Goal: Navigation & Orientation: Find specific page/section

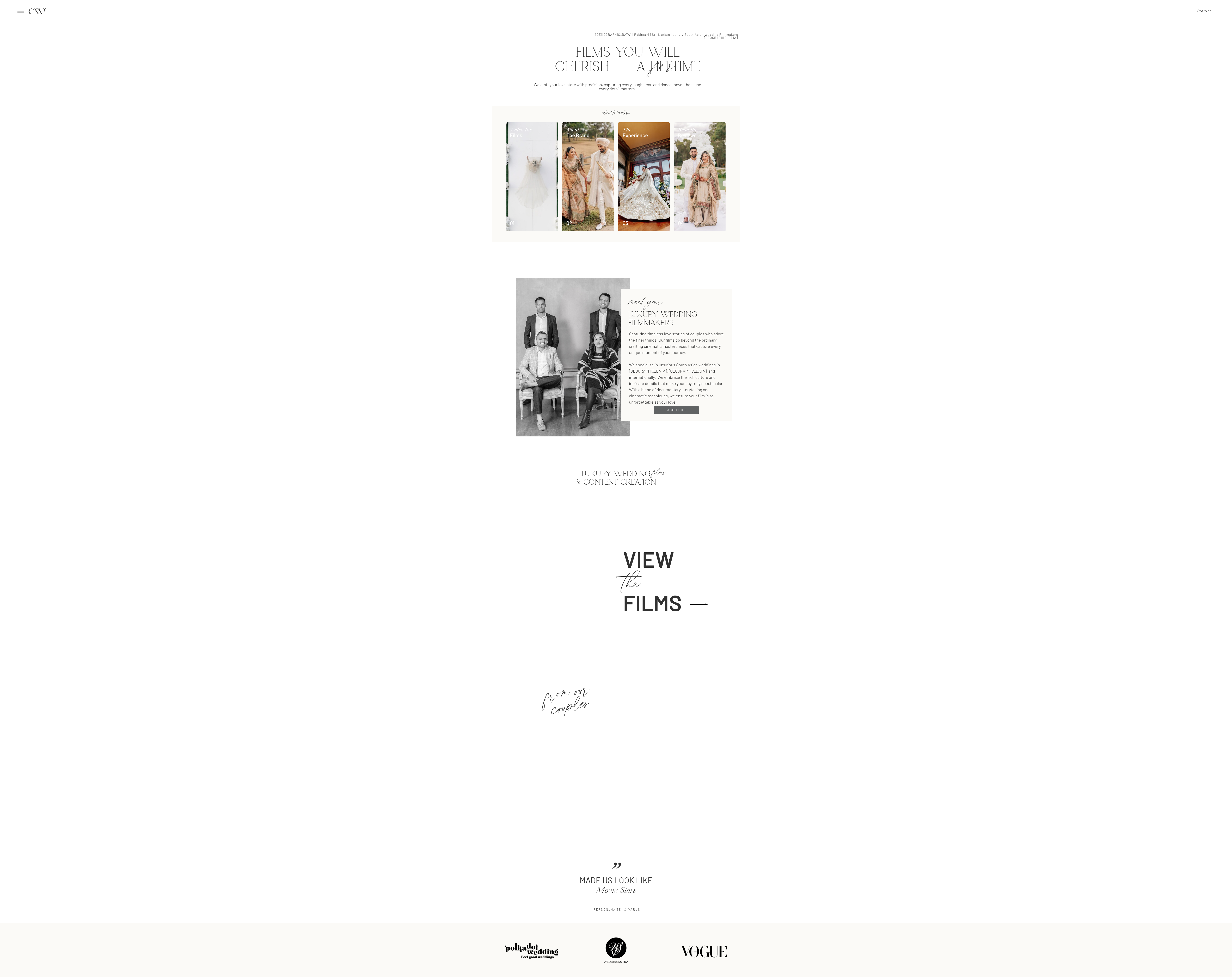
scroll to position [983, 0]
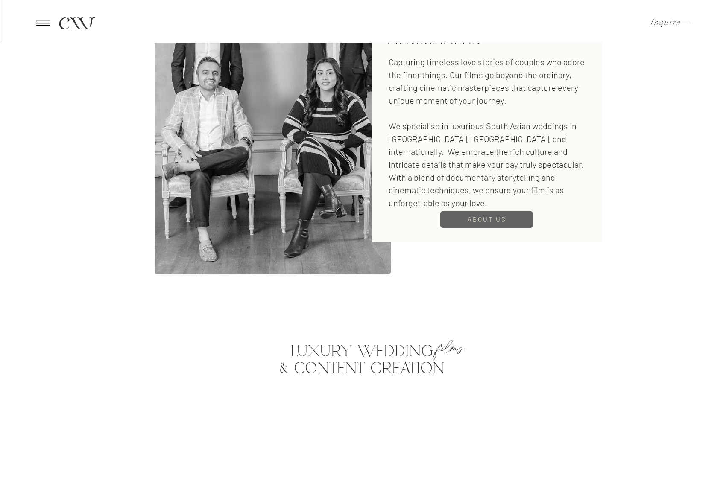
scroll to position [1200, 0]
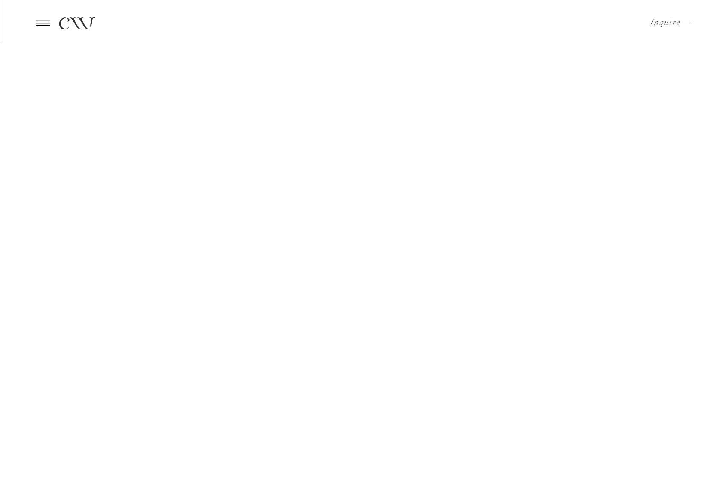
scroll to position [1200, 0]
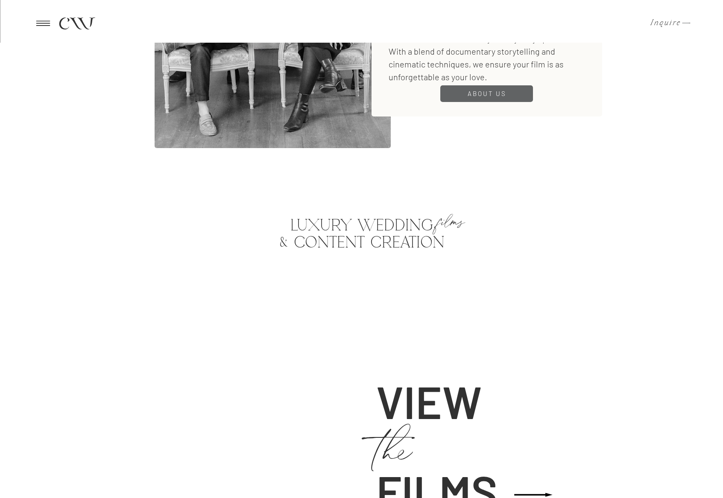
scroll to position [1106, 0]
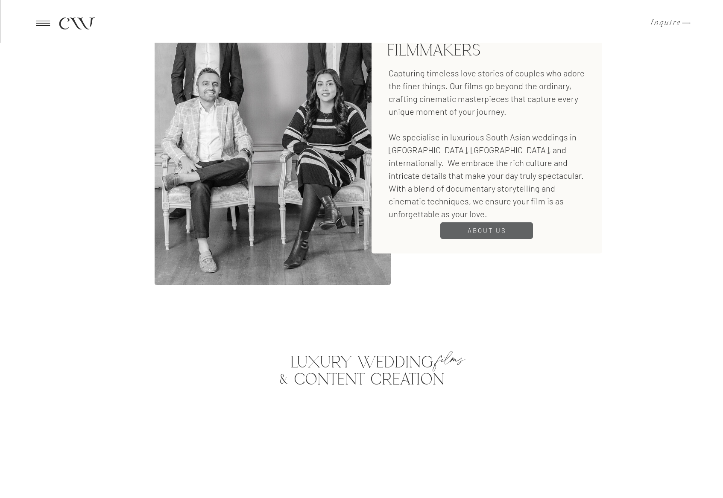
click at [282, 216] on div at bounding box center [273, 122] width 236 height 328
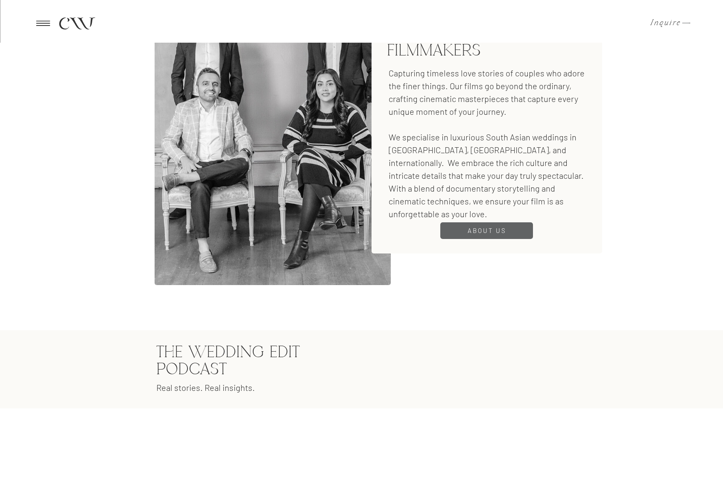
scroll to position [1204, 0]
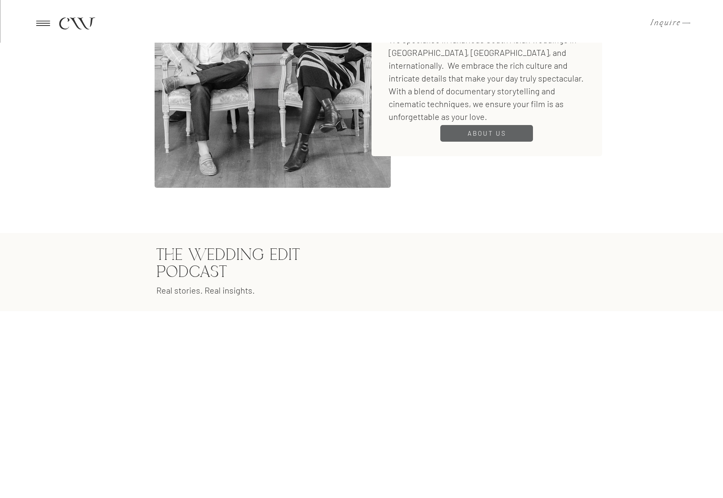
click at [501, 232] on div "cw Inquire CW cw cw Inquire SCROLL TO BEGIN SCROLL TO BEGIN films you will cher…" at bounding box center [361, 264] width 723 height 2937
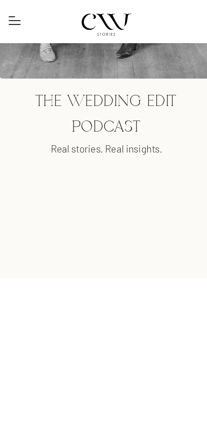
scroll to position [2539, 0]
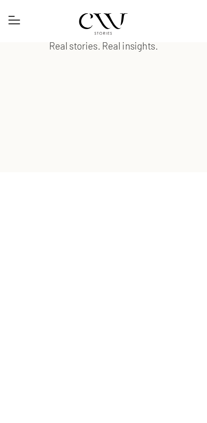
click at [170, 139] on div at bounding box center [102, 113] width 197 height 103
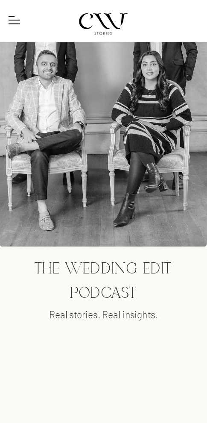
scroll to position [2523, 0]
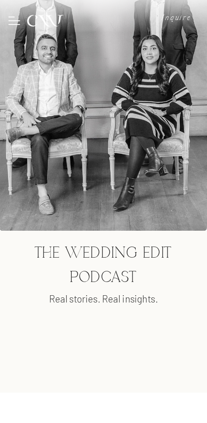
scroll to position [2434, 0]
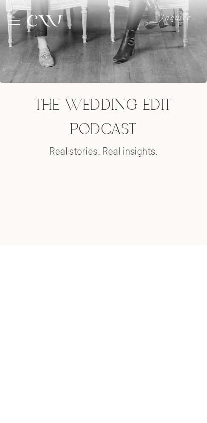
click at [168, 146] on p "Real stories. Real insights." at bounding box center [104, 152] width 166 height 16
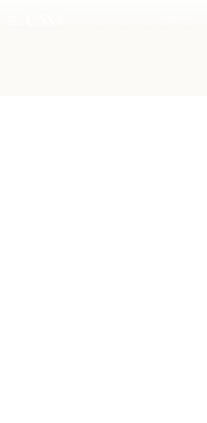
scroll to position [2516, 0]
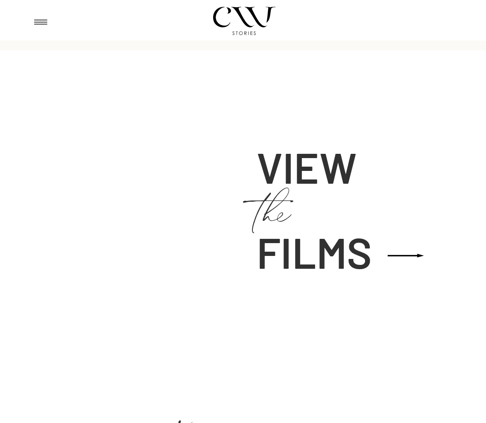
scroll to position [1068, 0]
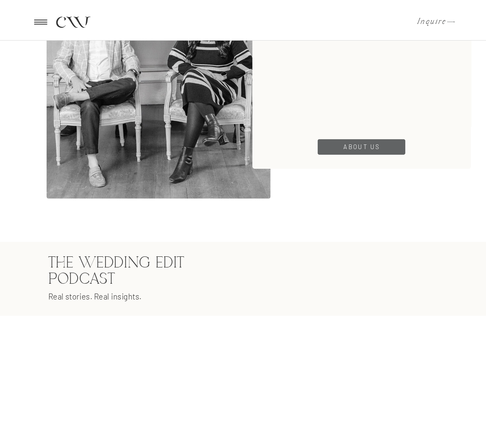
scroll to position [1068, 0]
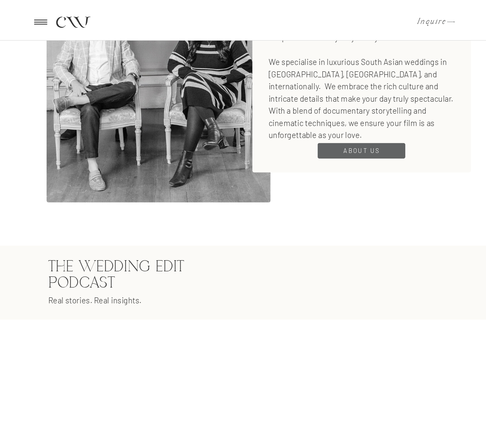
click at [334, 226] on div "cw Inquire CW cw cw Inquire SCROLL TO BEGIN SCROLL TO BEGIN films you will cher…" at bounding box center [243, 299] width 486 height 2735
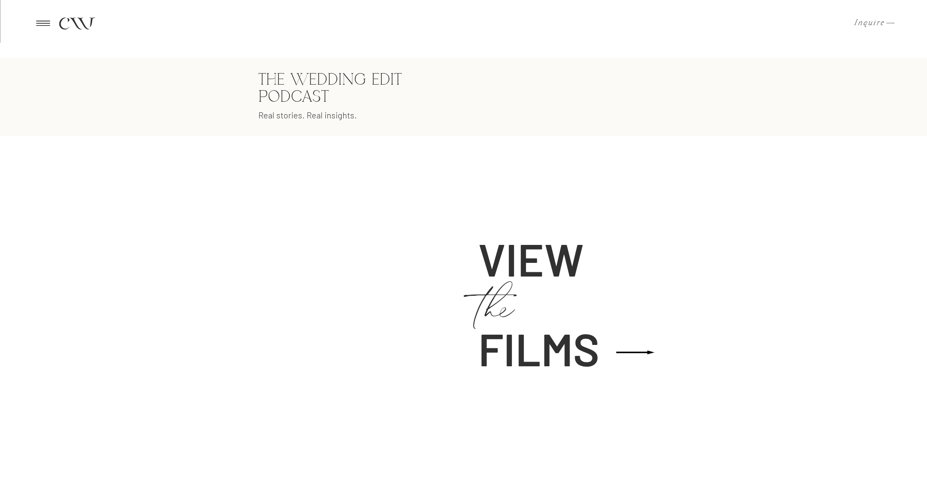
scroll to position [1138, 0]
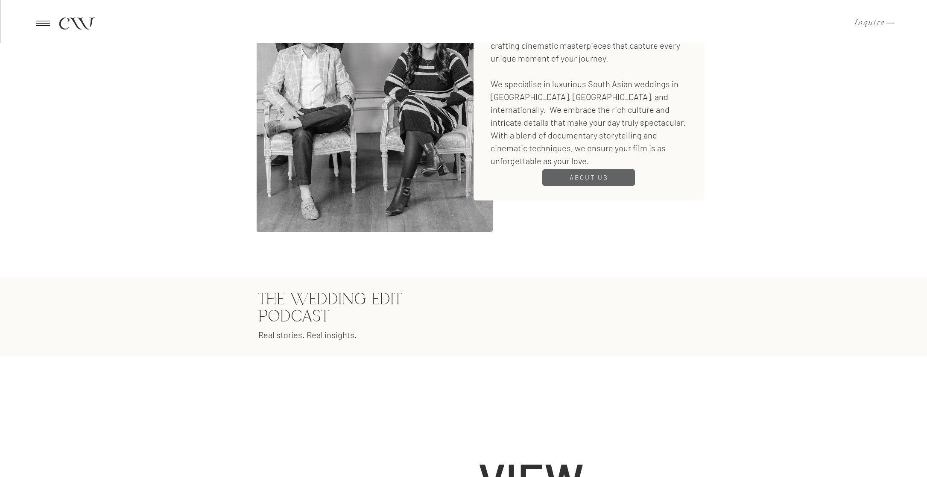
click at [486, 295] on div "cw Inquire CW cw cw Inquire SCROLL TO BEGIN SCROLL TO BEGIN films you will cher…" at bounding box center [463, 319] width 927 height 2915
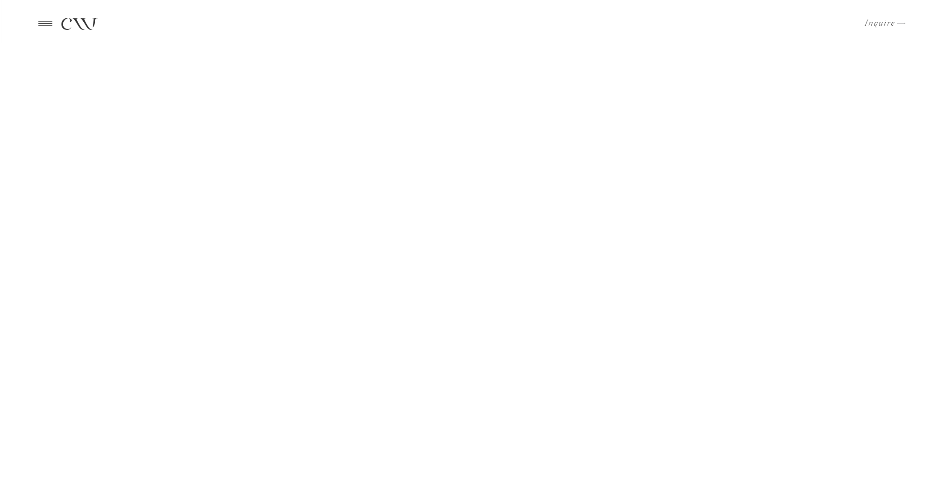
scroll to position [1138, 0]
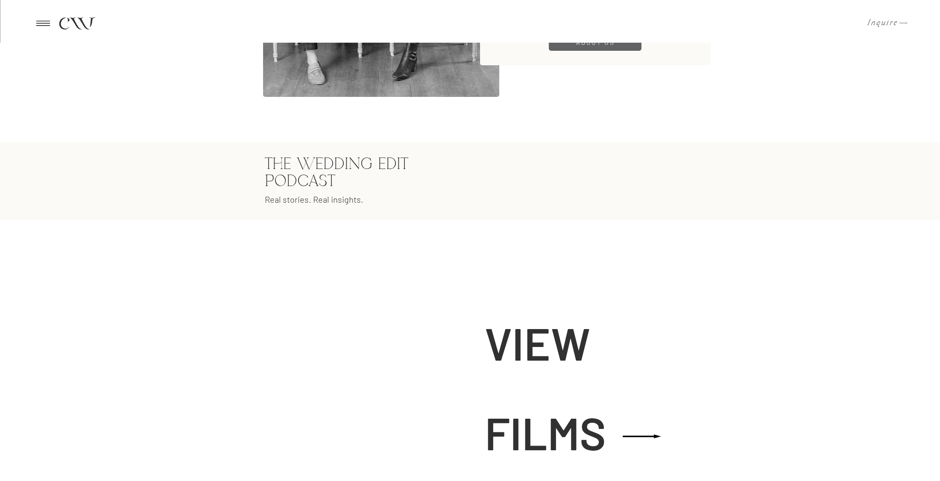
scroll to position [1138, 0]
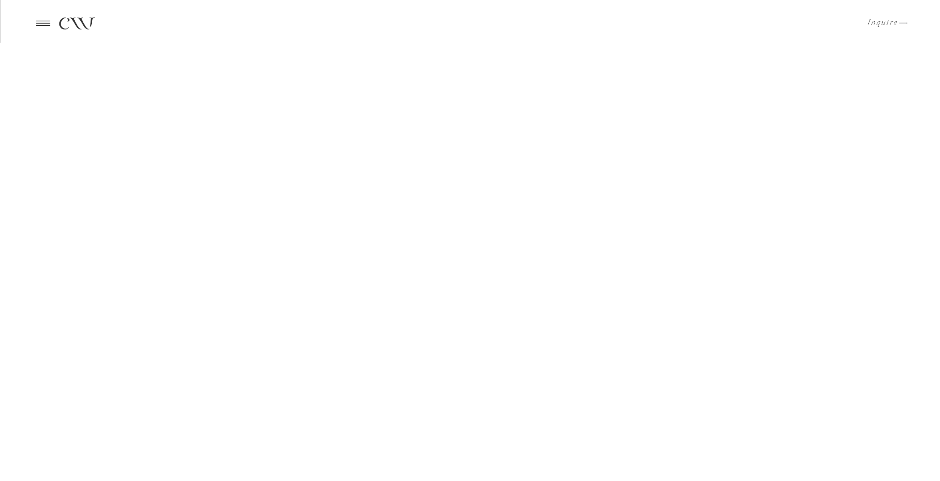
scroll to position [1138, 0]
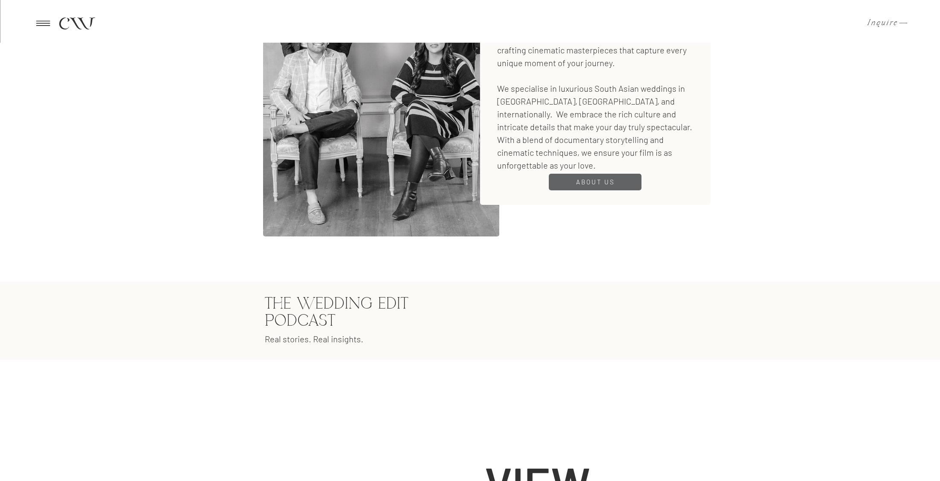
click at [641, 263] on div "cw Inquire CW cw cw Inquire SCROLL TO BEGIN SCROLL TO BEGIN films you will cher…" at bounding box center [470, 322] width 940 height 2920
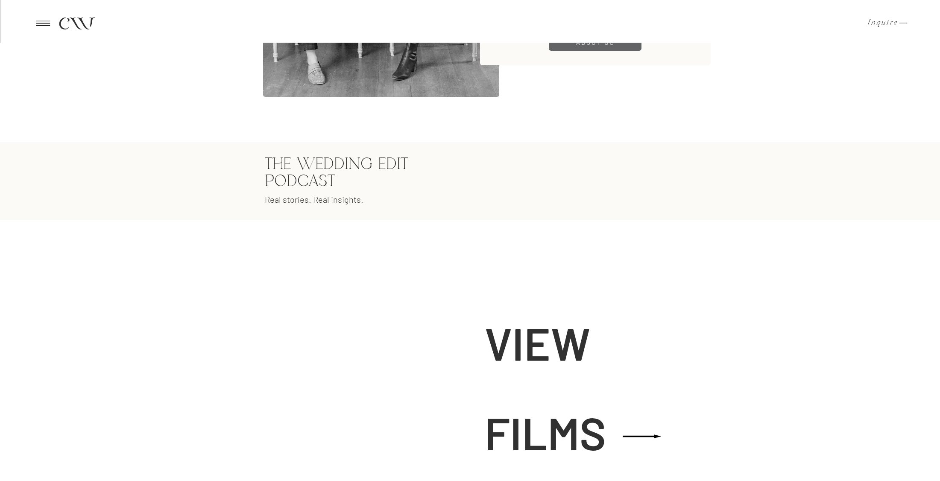
scroll to position [1138, 0]
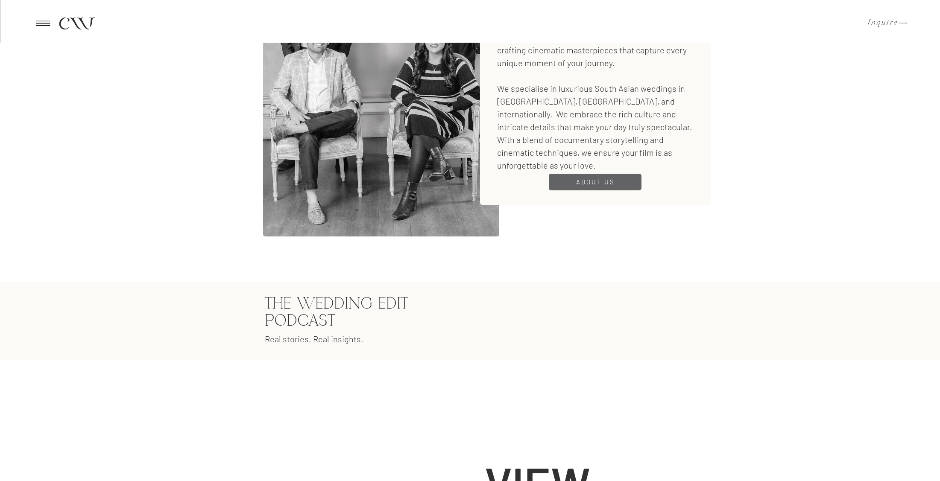
click at [348, 327] on h1 "The Wedding Edit Podcast" at bounding box center [339, 314] width 148 height 37
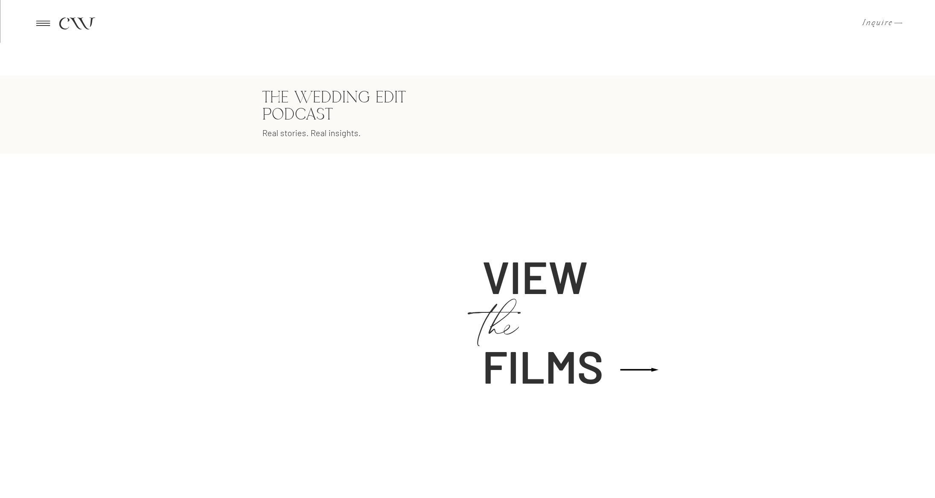
scroll to position [1200, 0]
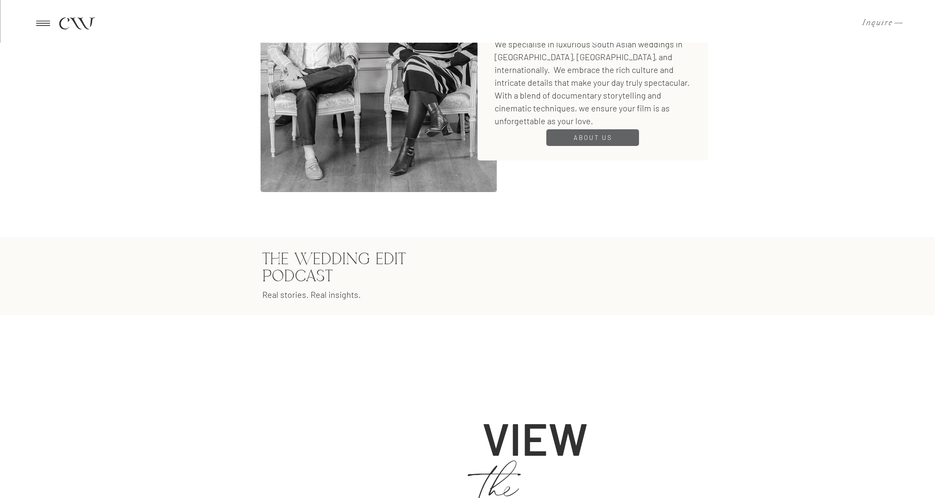
click at [716, 272] on div "cw Inquire CW cw cw Inquire SCROLL TO BEGIN SCROLL TO BEGIN films you will cher…" at bounding box center [467, 268] width 935 height 2937
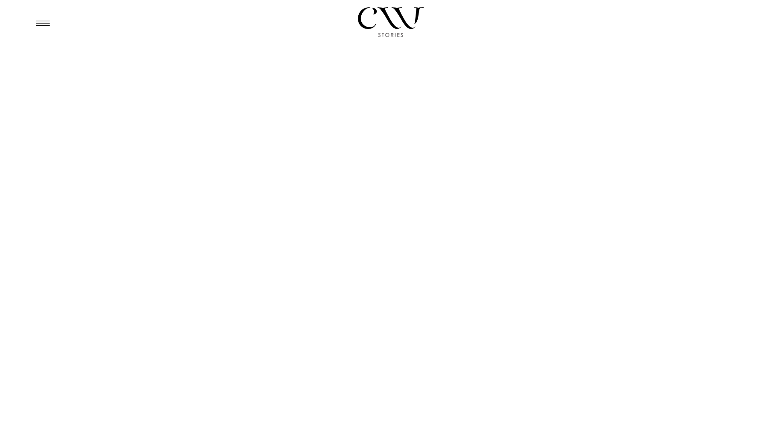
click at [42, 25] on icon at bounding box center [42, 23] width 21 height 20
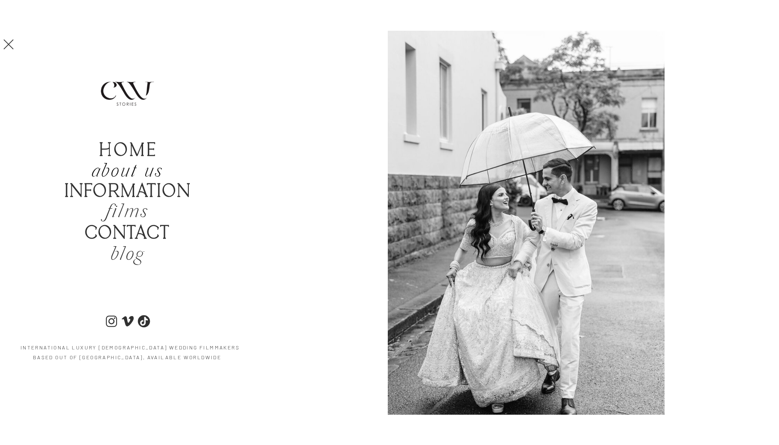
click at [108, 175] on icon "about us" at bounding box center [127, 171] width 72 height 25
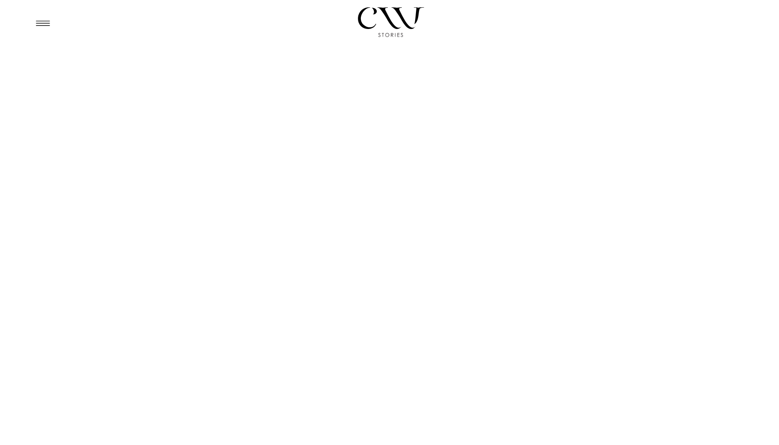
drag, startPoint x: 599, startPoint y: 396, endPoint x: 333, endPoint y: 331, distance: 274.3
click at [44, 22] on icon at bounding box center [42, 23] width 21 height 20
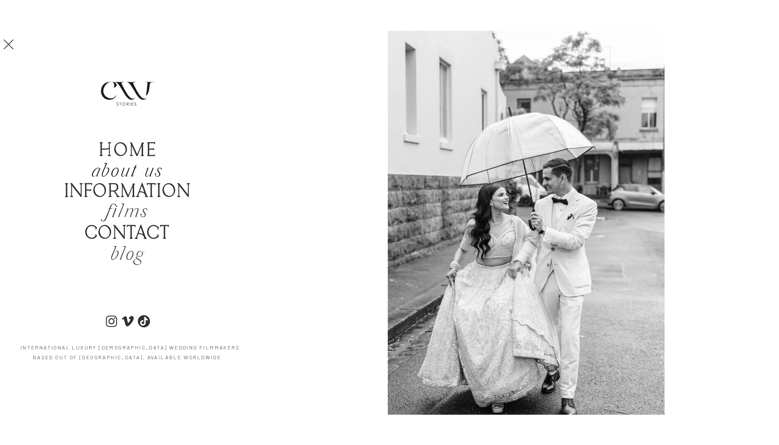
click at [121, 171] on icon "about us" at bounding box center [127, 171] width 72 height 25
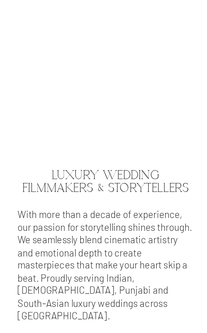
scroll to position [466, 0]
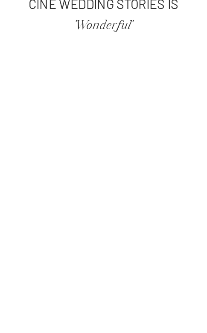
scroll to position [466, 0]
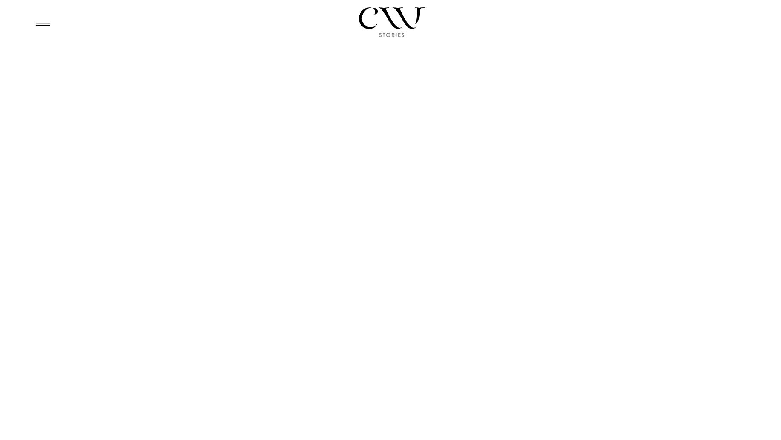
click at [46, 23] on icon at bounding box center [43, 23] width 14 height 5
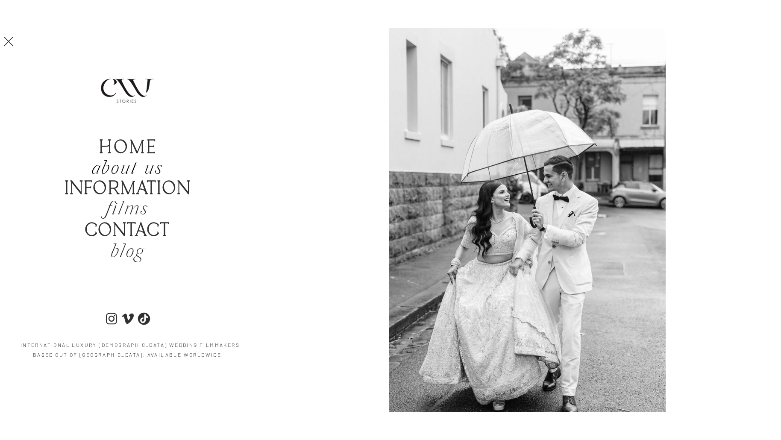
click at [132, 164] on icon "about us" at bounding box center [127, 168] width 72 height 25
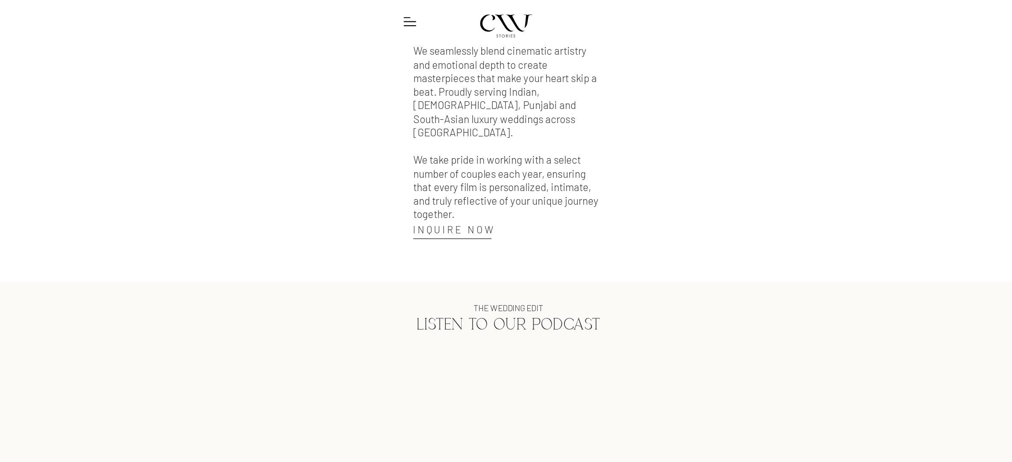
scroll to position [914, 0]
